Goal: Information Seeking & Learning: Check status

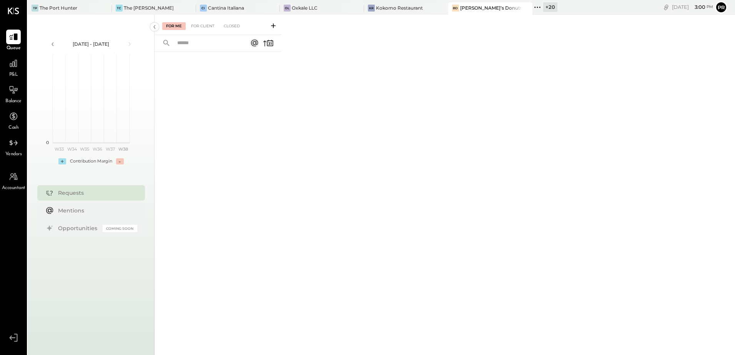
click at [201, 43] on input "text" at bounding box center [208, 43] width 70 height 13
click at [201, 20] on div "For Me For Client Closed" at bounding box center [218, 25] width 127 height 20
click at [202, 24] on div "For Client" at bounding box center [202, 26] width 31 height 8
click at [376, 8] on div "Kokomo Restaurant" at bounding box center [399, 8] width 47 height 7
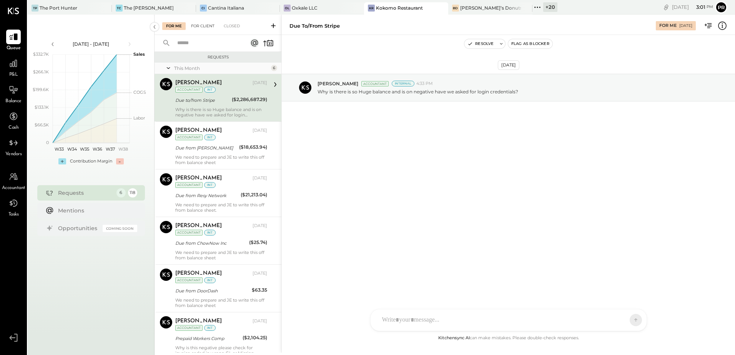
click at [207, 26] on div "For Client" at bounding box center [202, 26] width 31 height 8
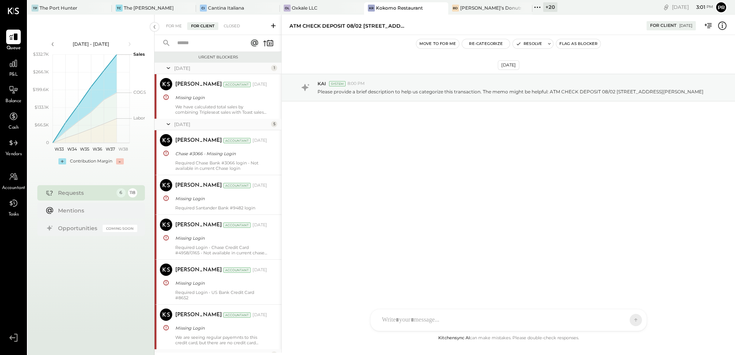
scroll to position [443, 0]
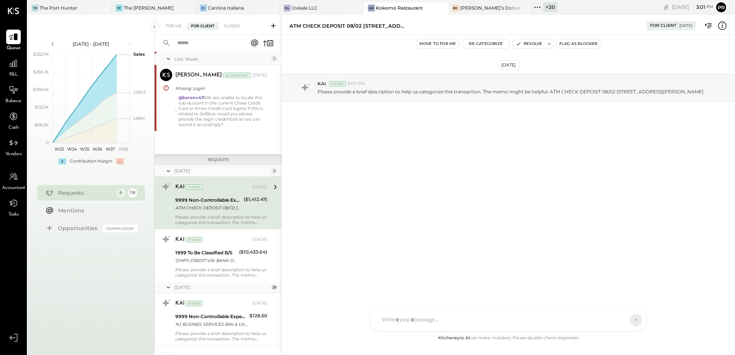
click at [208, 40] on input "text" at bounding box center [208, 43] width 70 height 13
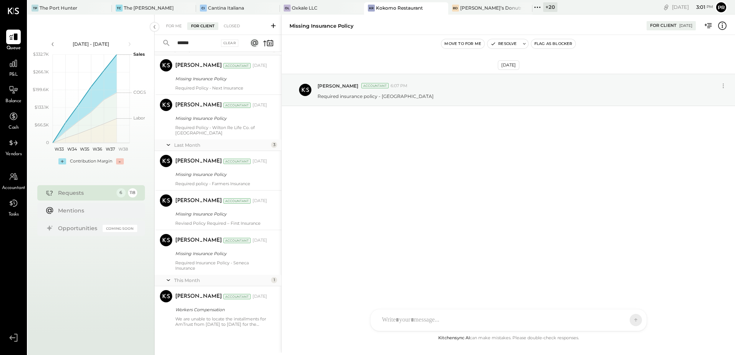
scroll to position [109, 0]
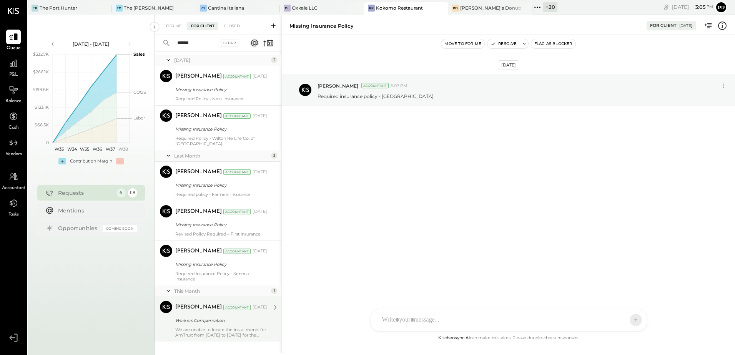
click at [235, 327] on div "We are unable to locate the installments for AmTrust from [DATE] to [DATE] for …" at bounding box center [221, 332] width 92 height 11
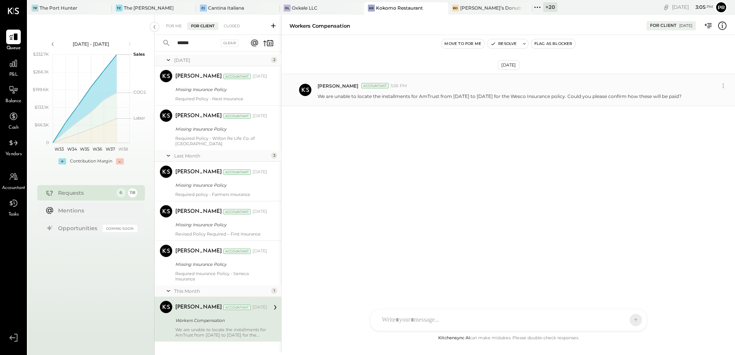
drag, startPoint x: 696, startPoint y: 99, endPoint x: 315, endPoint y: 103, distance: 381.4
click at [315, 103] on div "[PERSON_NAME] Accountant 5:56 PM We are unable to locate the installments for A…" at bounding box center [508, 90] width 453 height 32
copy p "We are unable to locate the installments for AmTrust from [DATE] to [DATE] for …"
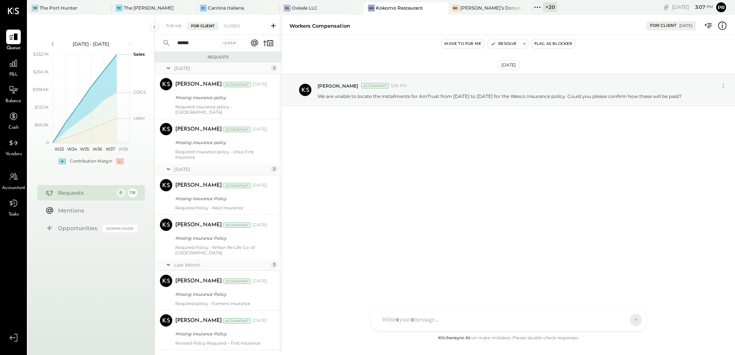
click at [193, 46] on input "******" at bounding box center [196, 43] width 47 height 13
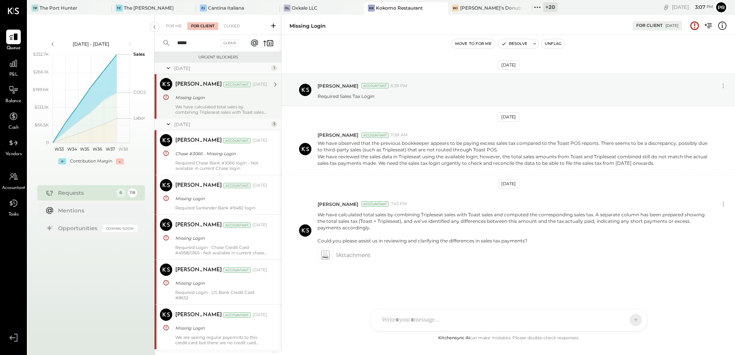
type input "*****"
click at [215, 110] on div "We have calculated total sales by combining Tripleseat sales with Toast sales a…" at bounding box center [221, 109] width 92 height 11
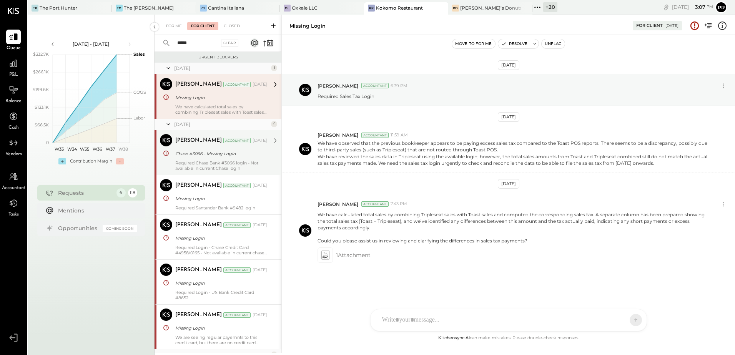
click at [202, 155] on div "Chase #3066 - Missing Login" at bounding box center [220, 154] width 90 height 8
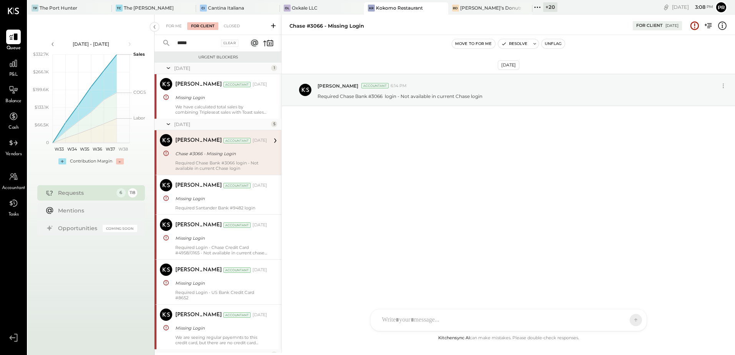
click at [201, 151] on div "Chase #3066 - Missing Login" at bounding box center [220, 154] width 90 height 8
click at [233, 199] on div "Missing Login" at bounding box center [220, 199] width 90 height 8
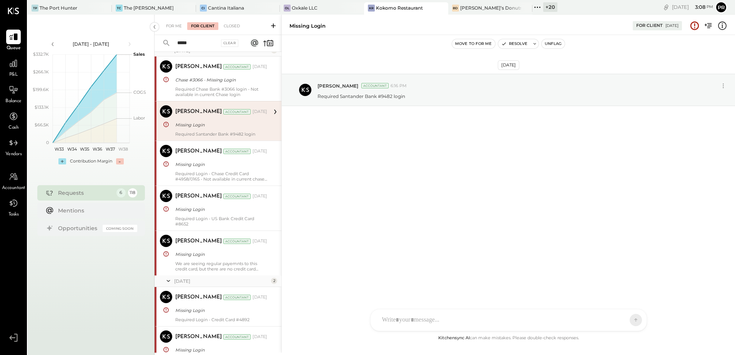
scroll to position [77, 0]
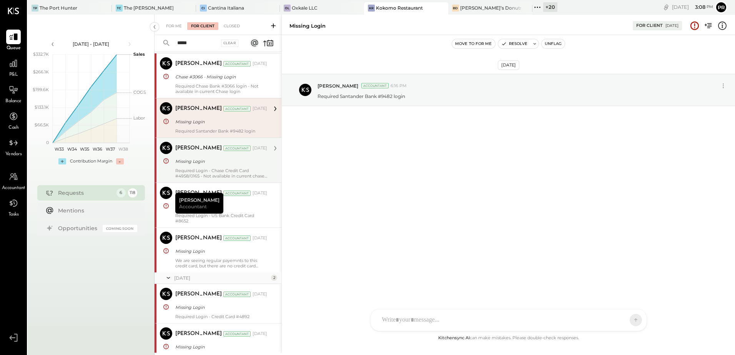
click at [210, 167] on div "[PERSON_NAME] Accountant [DATE] Missing Login Required Login - Chase Credit Car…" at bounding box center [221, 160] width 92 height 37
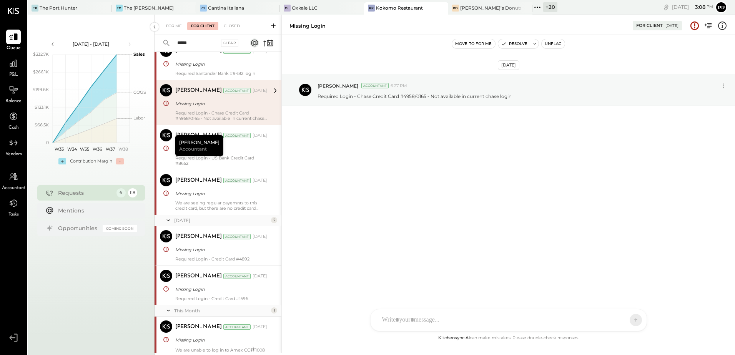
scroll to position [154, 0]
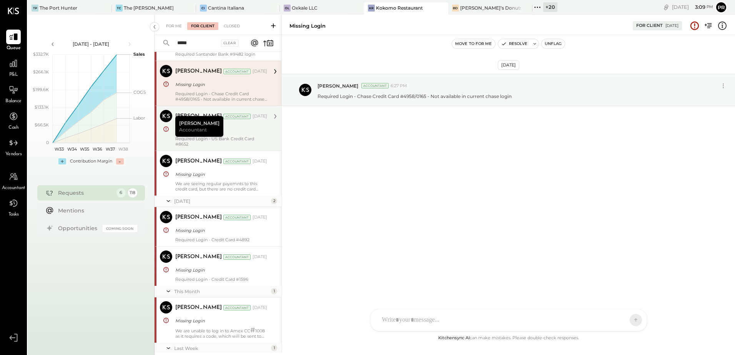
click at [241, 139] on div "Required Login - US Bank Credit Card #8652" at bounding box center [221, 141] width 92 height 11
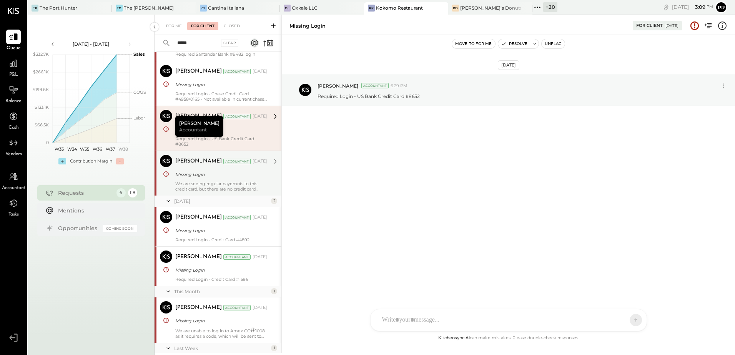
click at [206, 180] on div "[PERSON_NAME] Accountant [DATE] Missing Login We are seeing regular payemnts to…" at bounding box center [221, 173] width 92 height 37
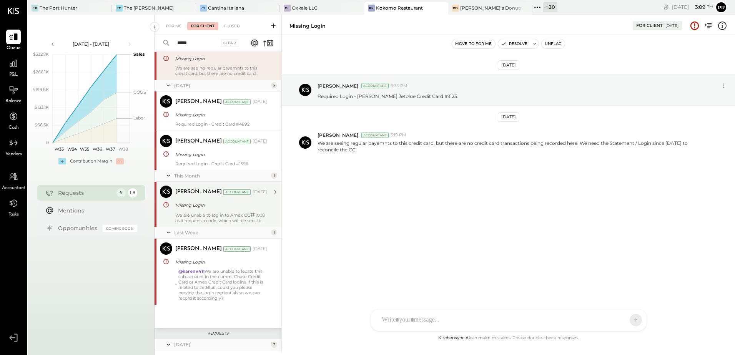
scroll to position [269, 0]
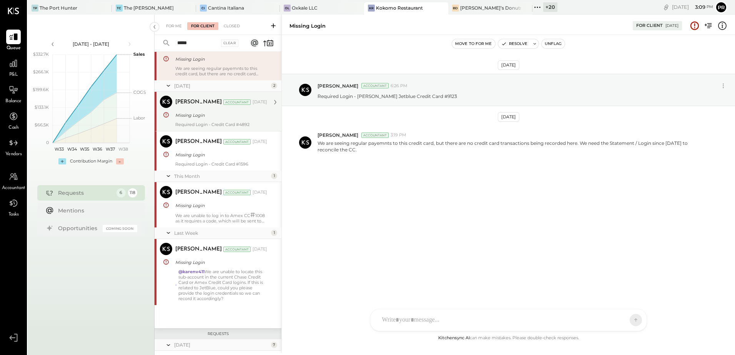
click at [210, 124] on div "Required Login - Credit Card #4892" at bounding box center [221, 124] width 92 height 5
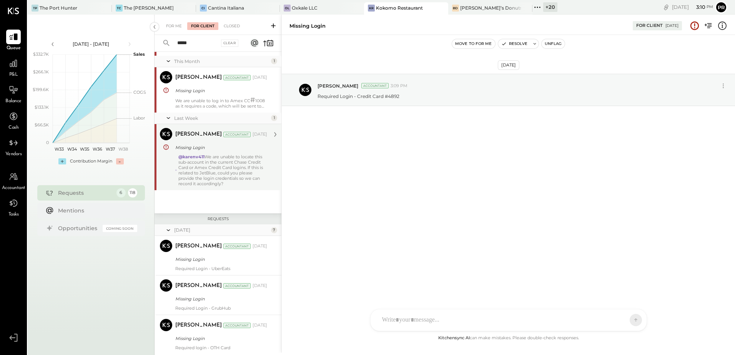
scroll to position [384, 0]
click at [222, 156] on div "@karenv411 We are unable to locate this sub-account in the current Chase Credit…" at bounding box center [222, 170] width 89 height 32
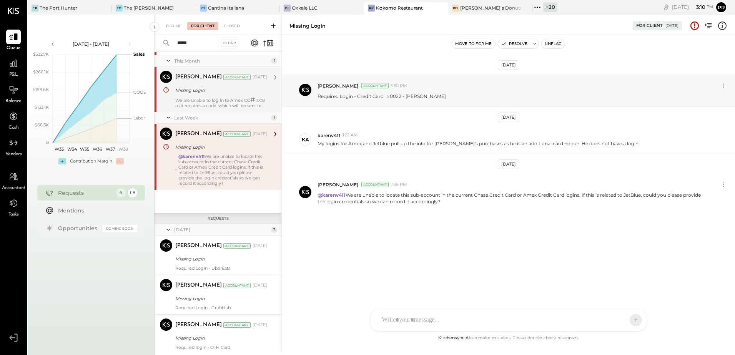
click at [225, 103] on div "We are unable to log in to Amex CC # 1008 as it requires a code, which will be …" at bounding box center [221, 103] width 92 height 12
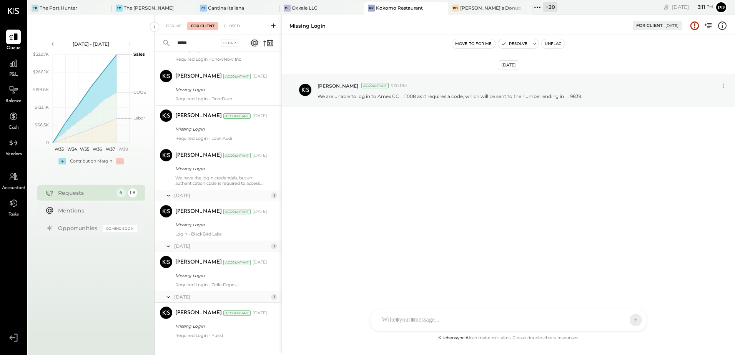
scroll to position [723, 0]
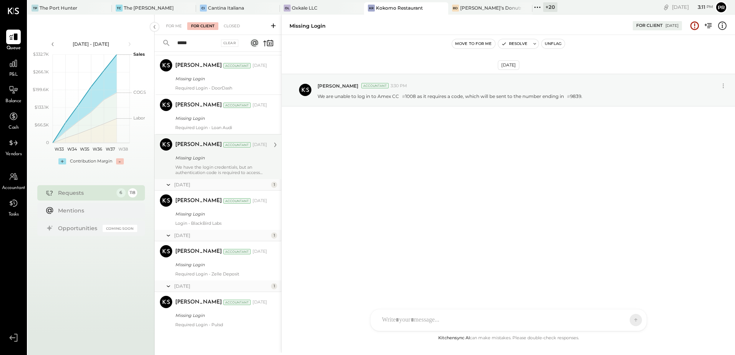
click at [221, 168] on div "We have the login credentials, but an authentication code is required to access…" at bounding box center [221, 170] width 92 height 11
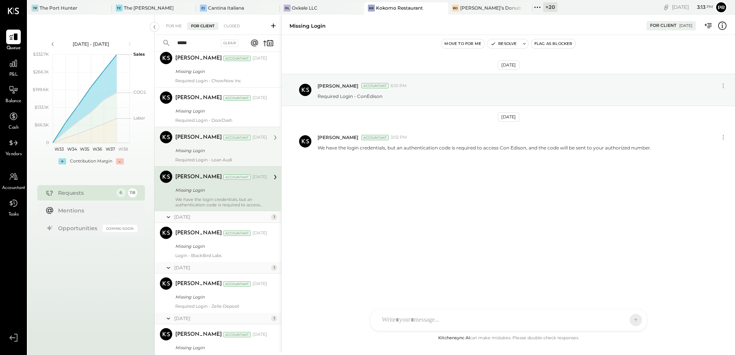
scroll to position [723, 0]
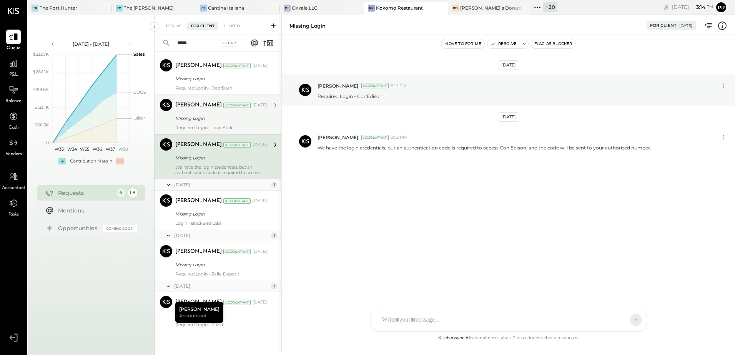
click at [225, 123] on div "[PERSON_NAME] Accountant [DATE] Missing Login Required Login - Loan Audi" at bounding box center [221, 115] width 92 height 32
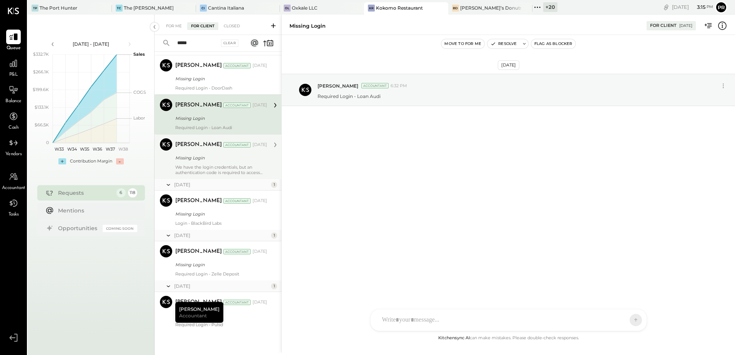
click at [329, 27] on div "Missing Login" at bounding box center [464, 25] width 349 height 7
click at [199, 46] on input "*****" at bounding box center [196, 43] width 47 height 13
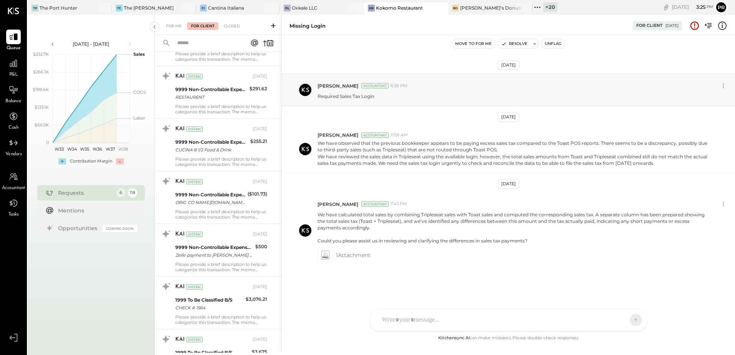
click at [199, 46] on input "text" at bounding box center [208, 43] width 70 height 13
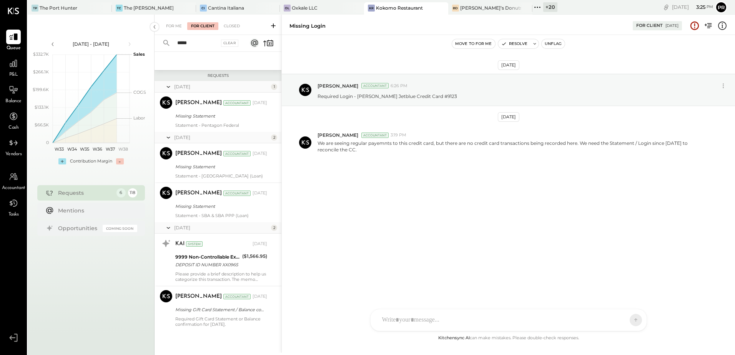
scroll to position [72, 0]
type input "*****"
click at [210, 128] on div "Statement - Pentagon Federal" at bounding box center [221, 125] width 92 height 5
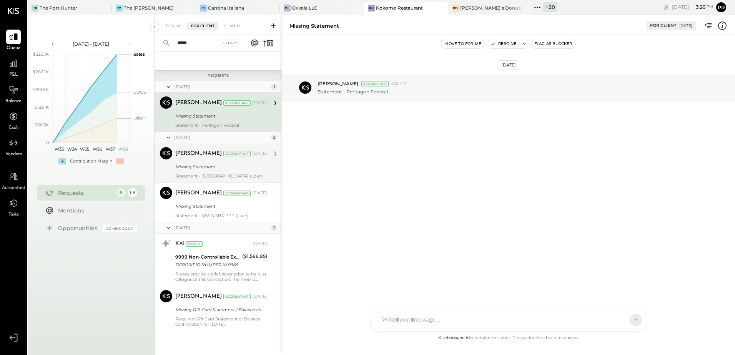
click at [223, 171] on div "Missing Statement" at bounding box center [220, 166] width 90 height 9
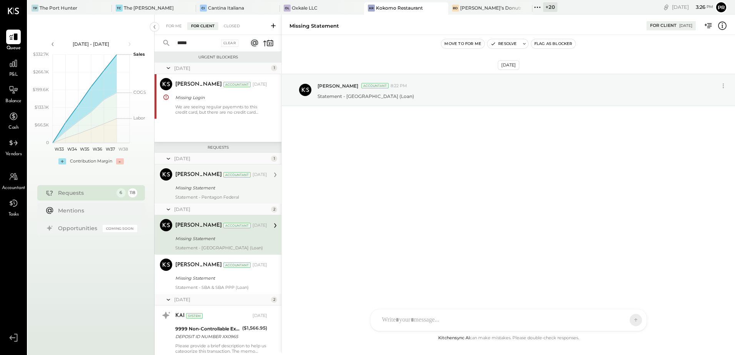
click at [231, 126] on div "[DATE] 1 [PERSON_NAME] Accountant [PERSON_NAME] Accountant [DATE] Missing Login…" at bounding box center [218, 102] width 127 height 79
click at [232, 112] on div "We are seeing regular payemnts to this credit card, but there are no credit car…" at bounding box center [221, 109] width 92 height 11
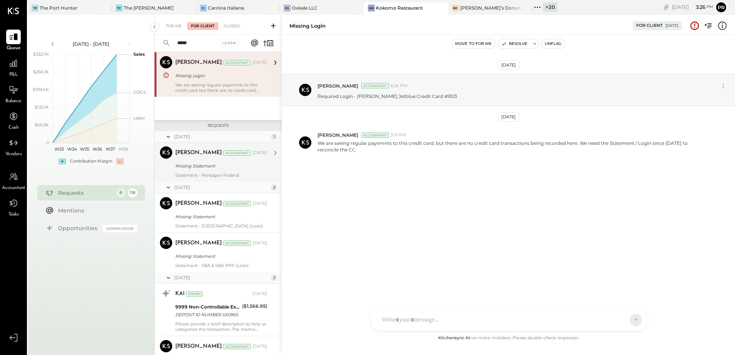
scroll to position [72, 0]
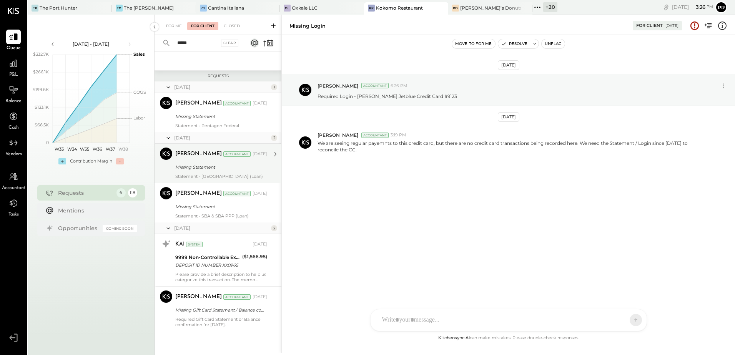
click at [230, 163] on div "Missing Statement" at bounding box center [220, 167] width 90 height 9
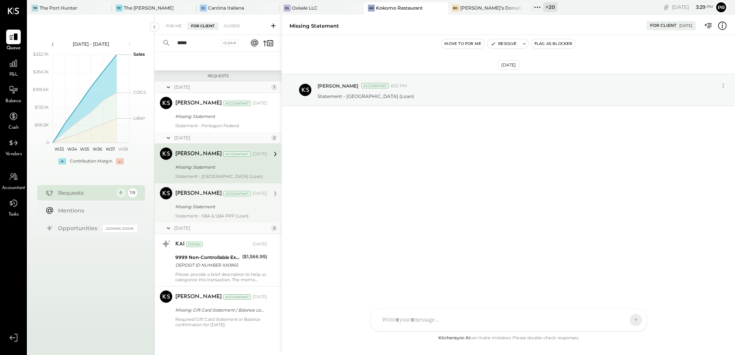
click at [236, 210] on div "Missing Statement" at bounding box center [220, 207] width 90 height 8
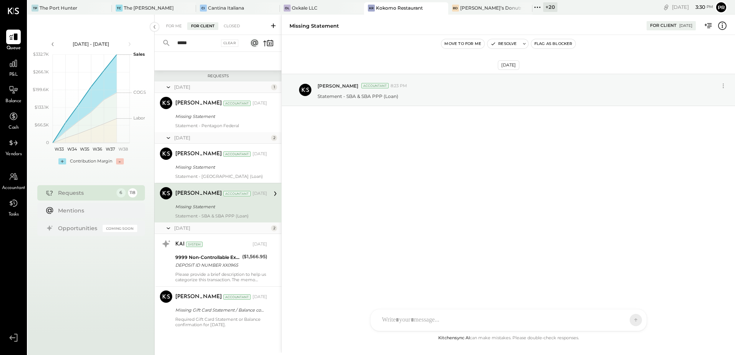
click at [203, 45] on input "*****" at bounding box center [196, 43] width 47 height 13
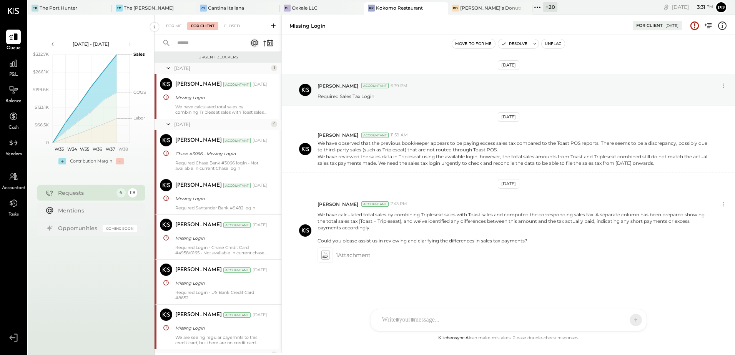
click at [87, 266] on div "[DATE] - [DATE] polygon, polyline { transition: fill-opacity 0.1s, stroke-opaci…" at bounding box center [91, 192] width 127 height 355
